Goal: Go to known website: Access a specific website the user already knows

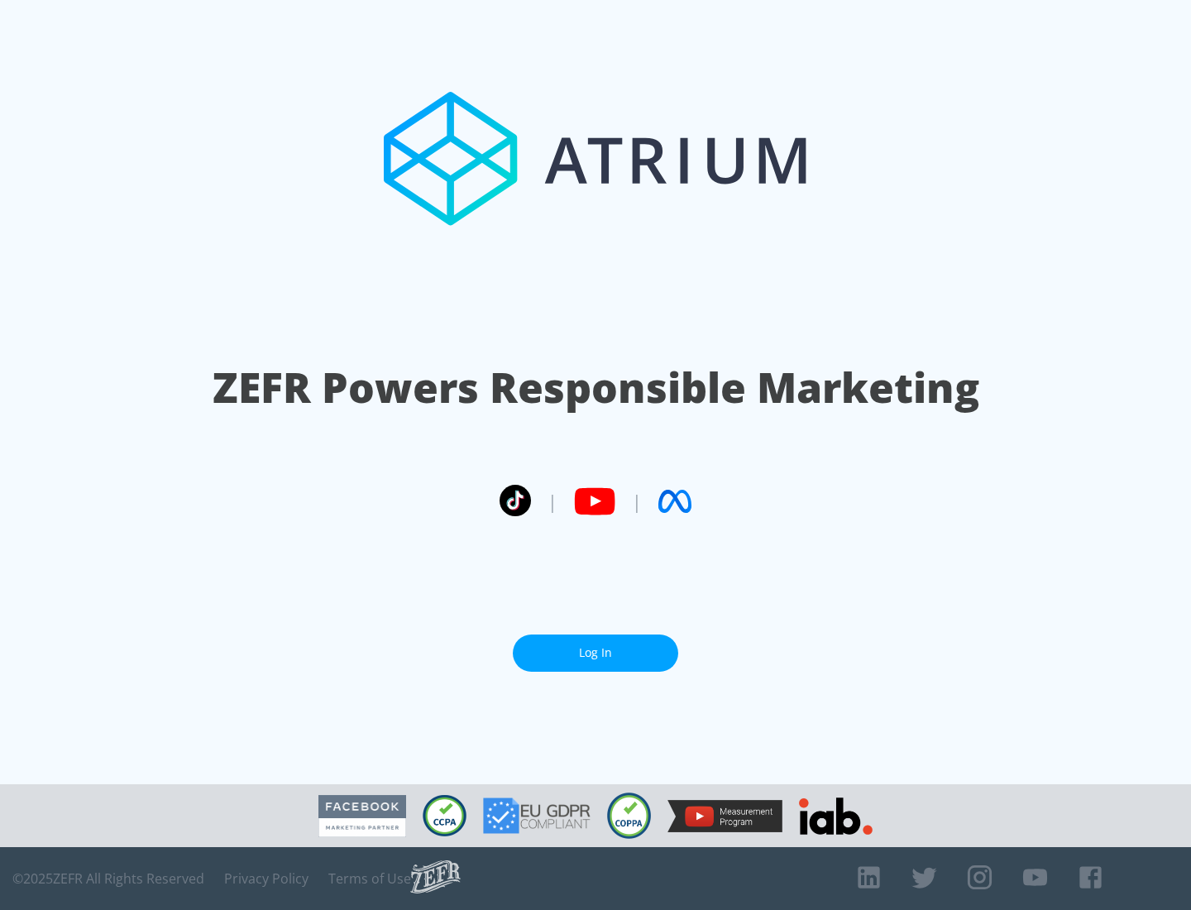
click at [595, 652] on link "Log In" at bounding box center [595, 652] width 165 height 37
